Goal: Find contact information: Find contact information

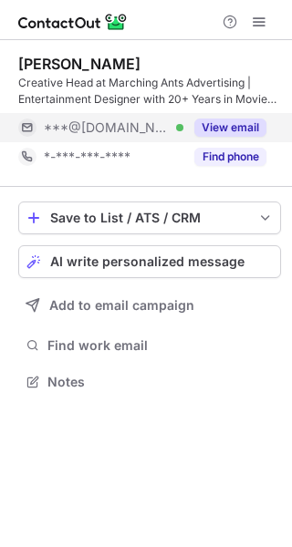
scroll to position [369, 292]
click at [233, 132] on button "View email" at bounding box center [230, 127] width 72 height 18
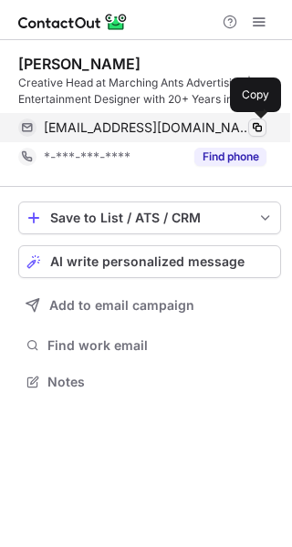
click at [254, 127] on span at bounding box center [257, 127] width 15 height 15
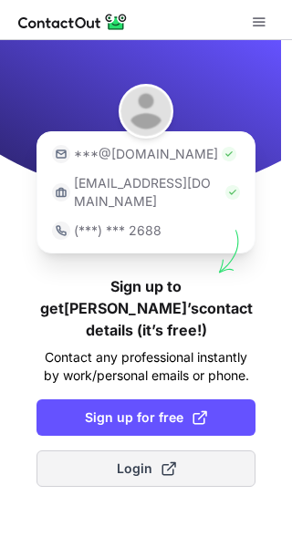
click at [211, 450] on button "Login" at bounding box center [145, 468] width 219 height 36
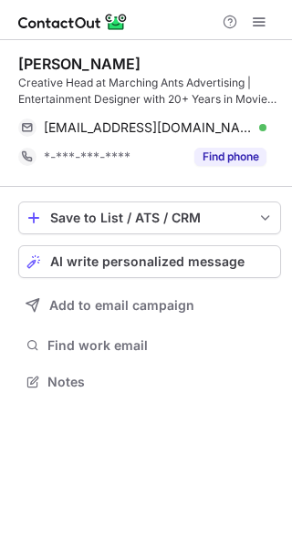
scroll to position [369, 292]
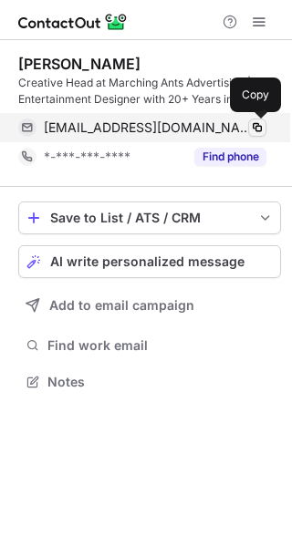
click at [259, 125] on span at bounding box center [257, 127] width 15 height 15
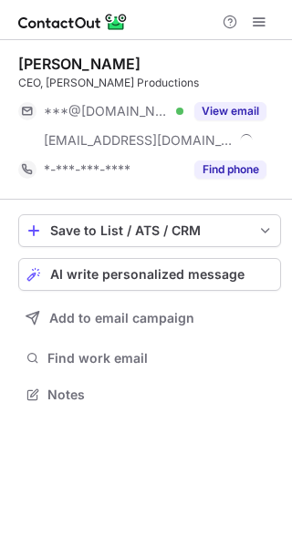
scroll to position [382, 292]
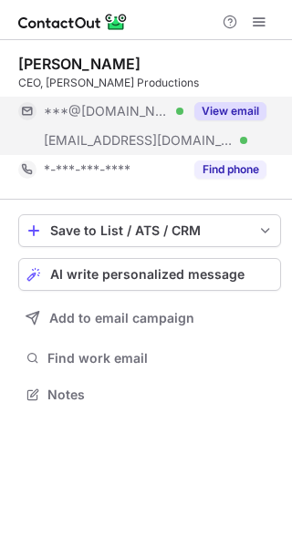
click at [226, 109] on button "View email" at bounding box center [230, 111] width 72 height 18
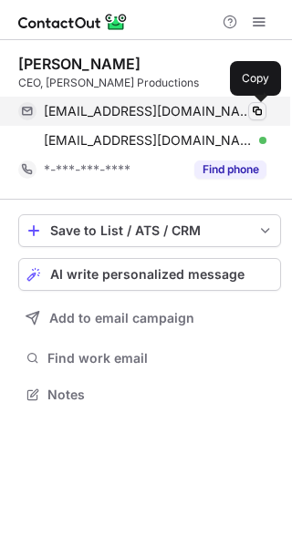
click at [255, 113] on span at bounding box center [257, 111] width 15 height 15
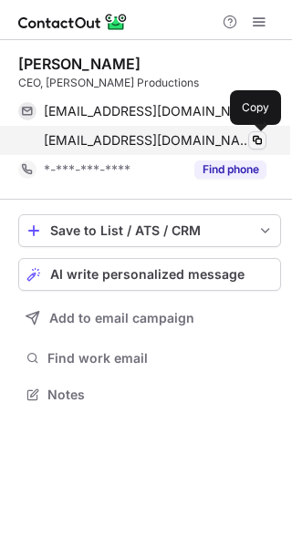
click at [264, 142] on button at bounding box center [257, 140] width 18 height 18
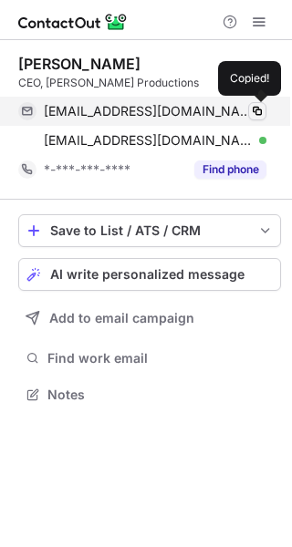
click at [259, 111] on span at bounding box center [257, 111] width 15 height 15
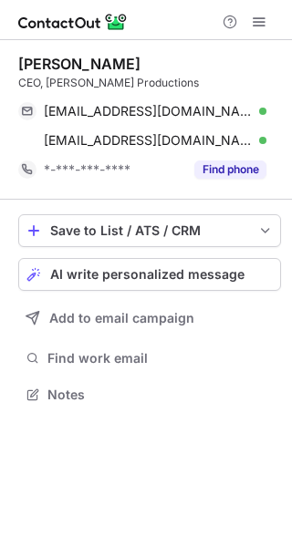
scroll to position [382, 292]
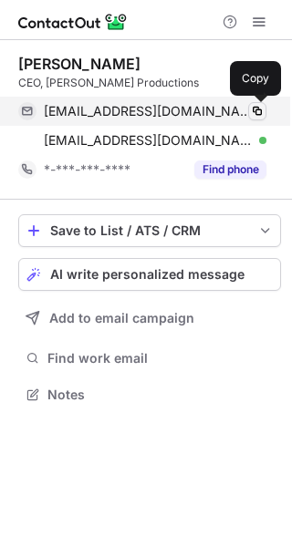
click at [256, 111] on span at bounding box center [257, 111] width 15 height 15
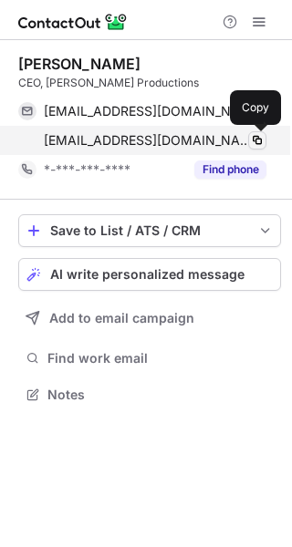
click at [256, 137] on span at bounding box center [257, 140] width 15 height 15
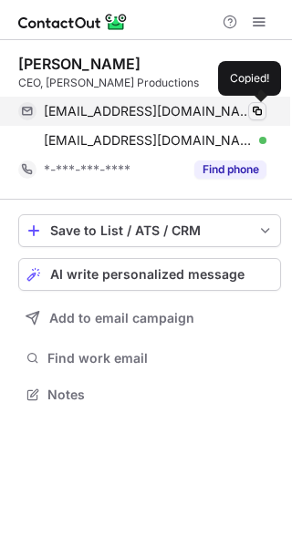
click at [261, 111] on span at bounding box center [257, 111] width 15 height 15
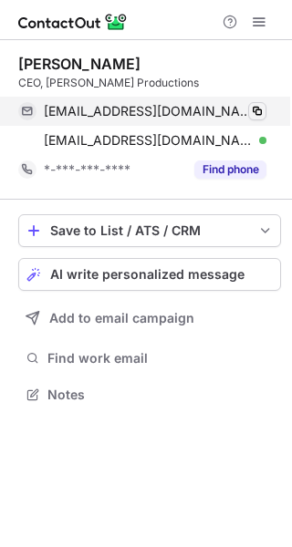
scroll to position [382, 292]
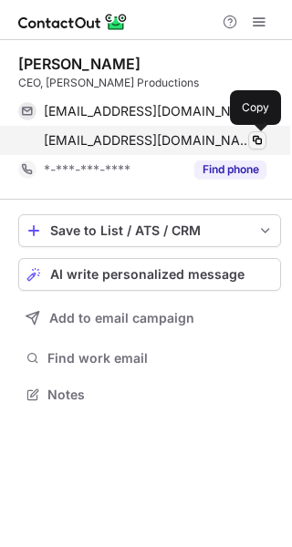
click at [261, 145] on span at bounding box center [257, 140] width 15 height 15
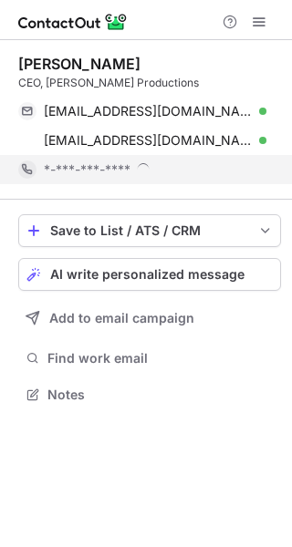
scroll to position [382, 292]
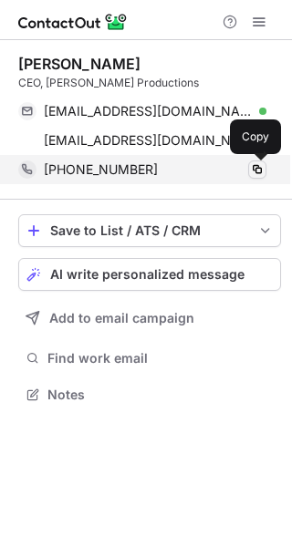
click at [258, 174] on span at bounding box center [257, 169] width 15 height 15
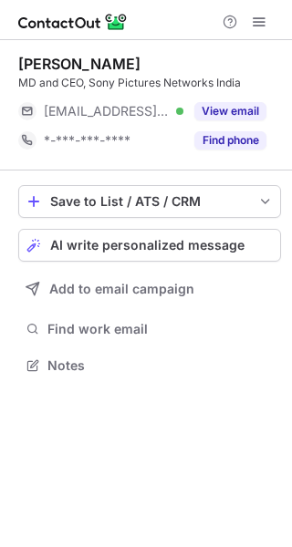
scroll to position [353, 292]
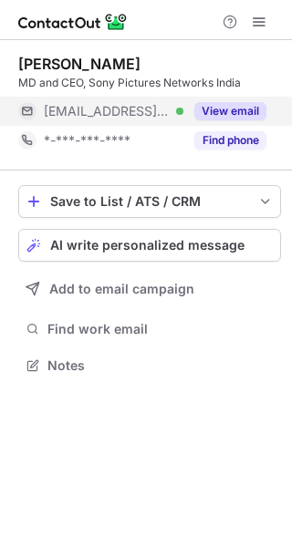
click at [255, 110] on button "View email" at bounding box center [230, 111] width 72 height 18
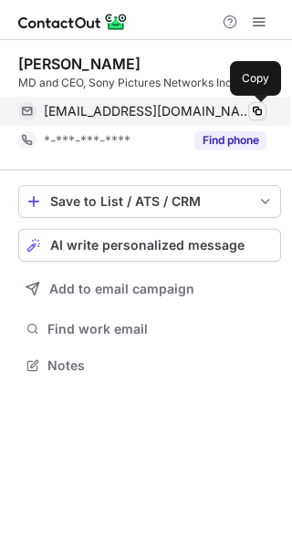
click at [255, 111] on span at bounding box center [257, 111] width 15 height 15
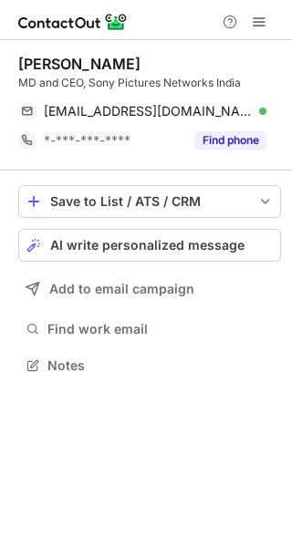
scroll to position [353, 292]
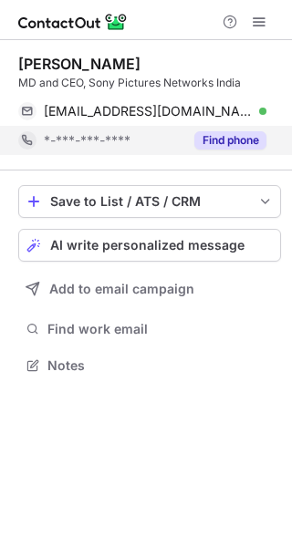
click at [247, 145] on button "Find phone" at bounding box center [230, 140] width 72 height 18
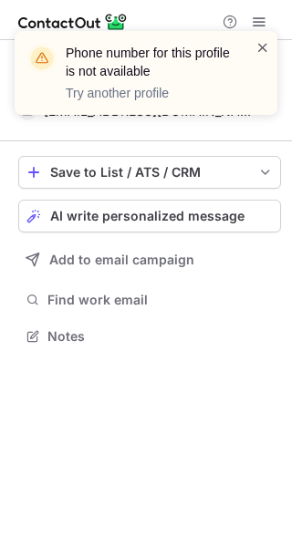
scroll to position [323, 292]
click at [261, 45] on span at bounding box center [262, 47] width 15 height 18
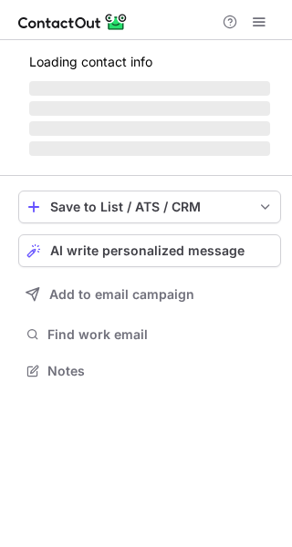
scroll to position [353, 292]
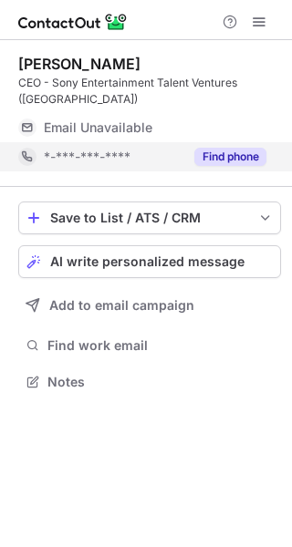
click at [240, 148] on button "Find phone" at bounding box center [230, 157] width 72 height 18
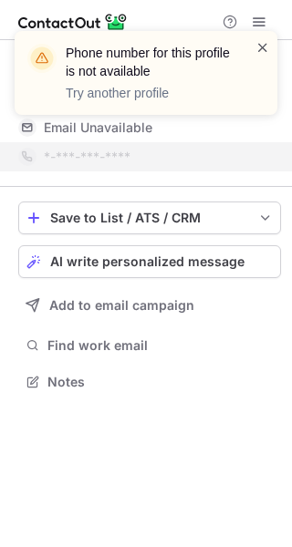
click at [267, 46] on span at bounding box center [262, 47] width 15 height 18
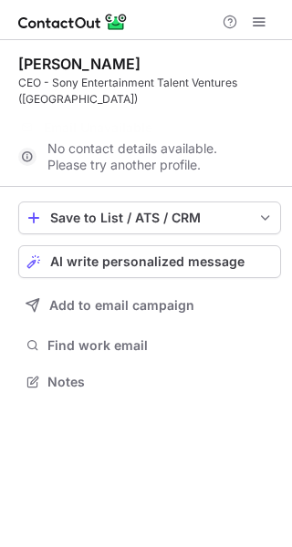
scroll to position [323, 292]
